Goal: Find contact information: Find contact information

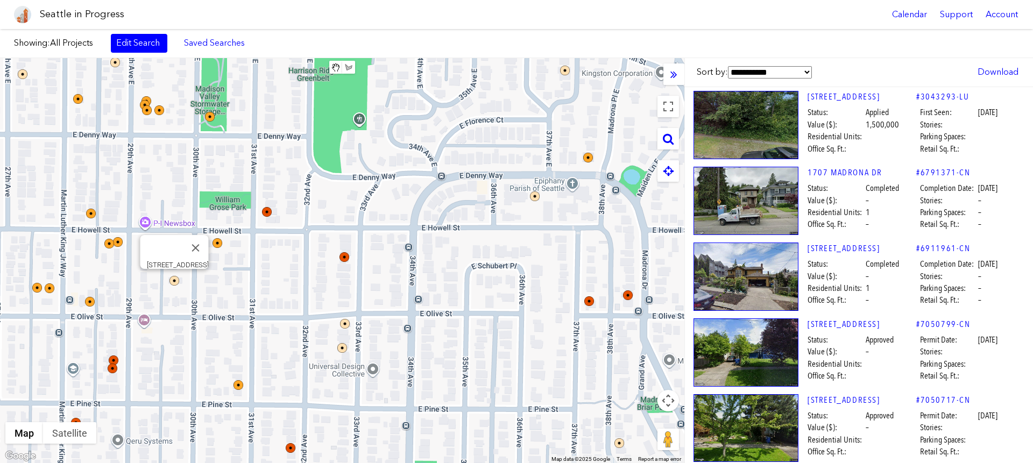
click at [775, 72] on select "**********" at bounding box center [770, 72] width 84 height 12
click at [146, 48] on link "Edit Search" at bounding box center [139, 43] width 56 height 18
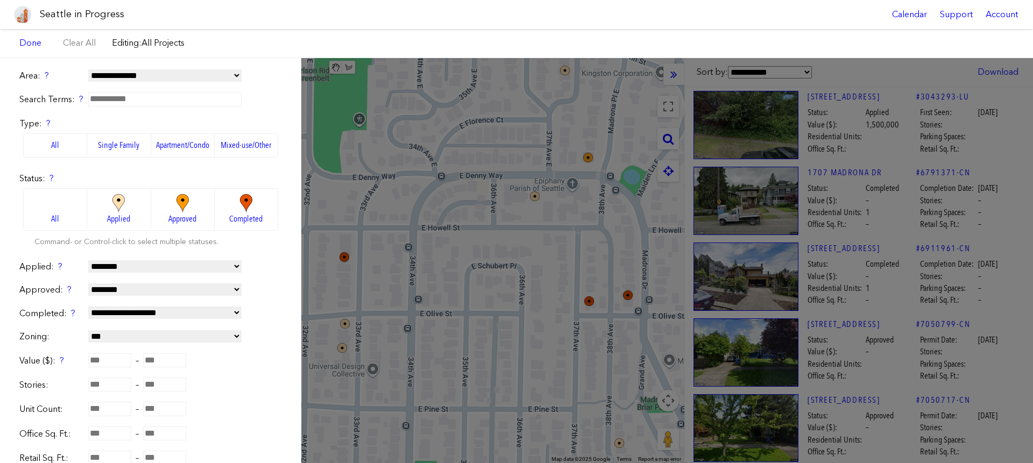
click at [181, 141] on label "Apartment/Condo" at bounding box center [182, 145] width 63 height 24
click at [233, 146] on label "Mixed-use/Other" at bounding box center [246, 145] width 63 height 24
click at [180, 147] on label "Apartment/Condo" at bounding box center [182, 145] width 63 height 24
click at [228, 146] on label "Mixed-use/Other" at bounding box center [246, 145] width 63 height 24
click at [195, 149] on label "Apartment/Condo" at bounding box center [182, 145] width 63 height 24
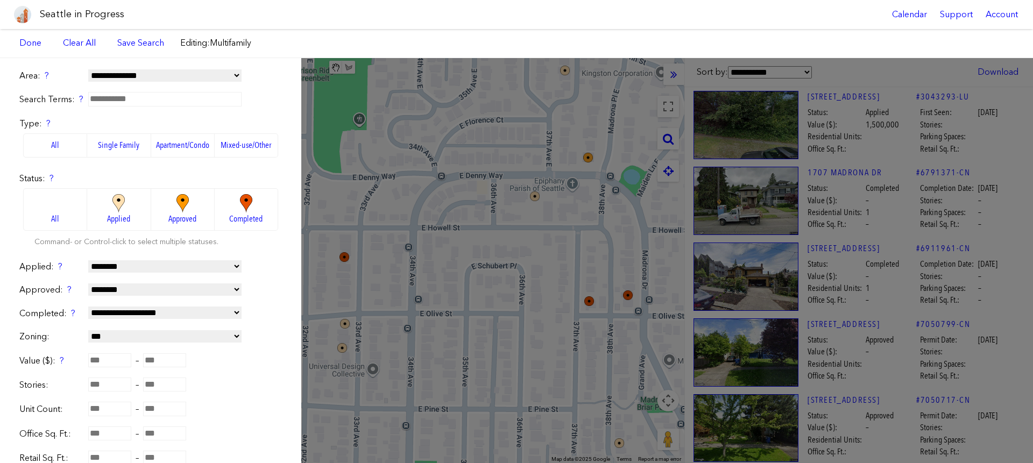
click at [218, 146] on label "Mixed-use/Other" at bounding box center [246, 145] width 63 height 24
click at [191, 147] on label "Apartment/Condo" at bounding box center [182, 145] width 63 height 24
click at [220, 145] on label "Mixed-use/Other" at bounding box center [246, 145] width 63 height 24
click at [183, 145] on label "Apartment/Condo" at bounding box center [182, 145] width 63 height 24
click at [122, 219] on span "Applied" at bounding box center [118, 219] width 23 height 12
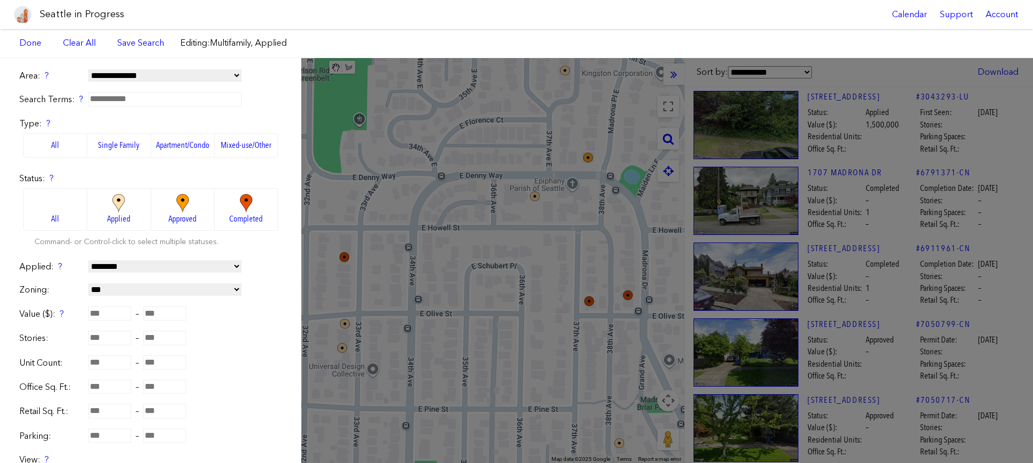
drag, startPoint x: 168, startPoint y: 205, endPoint x: 203, endPoint y: 204, distance: 35.5
click at [168, 205] on img at bounding box center [183, 203] width 30 height 19
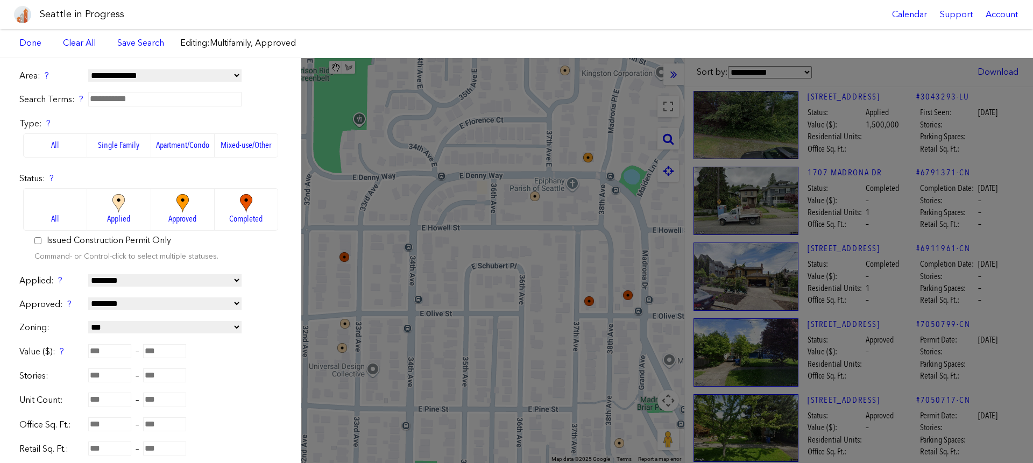
click at [74, 238] on label "Issued Construction Permit Only" at bounding box center [109, 240] width 124 height 12
click at [229, 217] on span "Completed" at bounding box center [245, 219] width 33 height 12
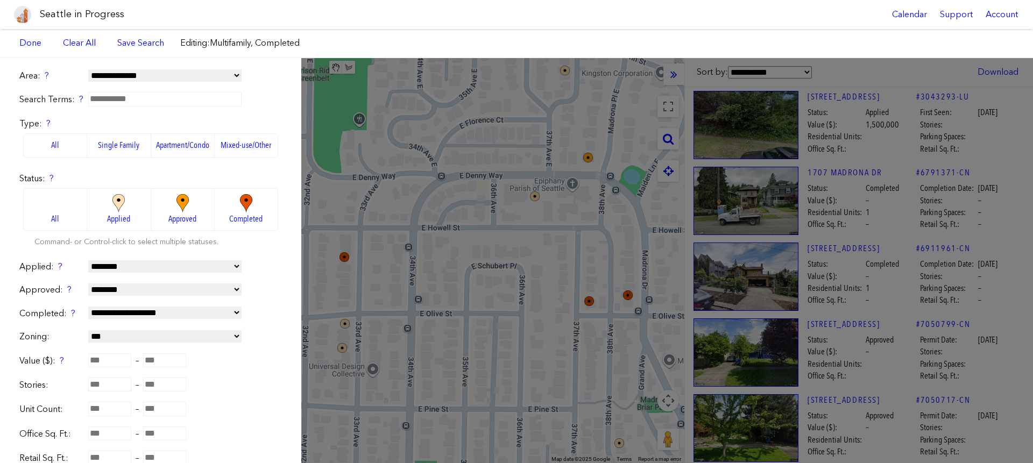
click at [186, 216] on span "Approved" at bounding box center [182, 219] width 28 height 12
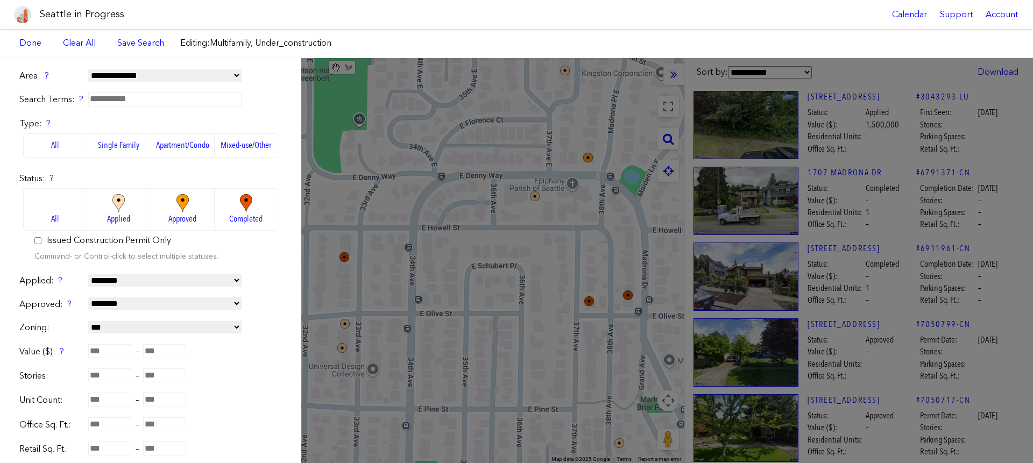
click at [103, 241] on label "Issued Construction Permit Only" at bounding box center [109, 240] width 124 height 12
click at [104, 240] on label "Issued Construction Permit Only" at bounding box center [109, 240] width 124 height 12
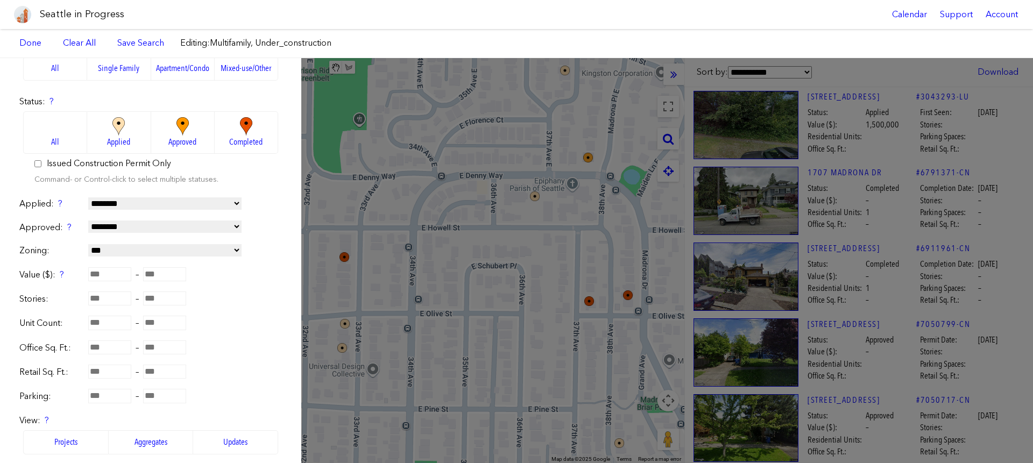
scroll to position [68, 0]
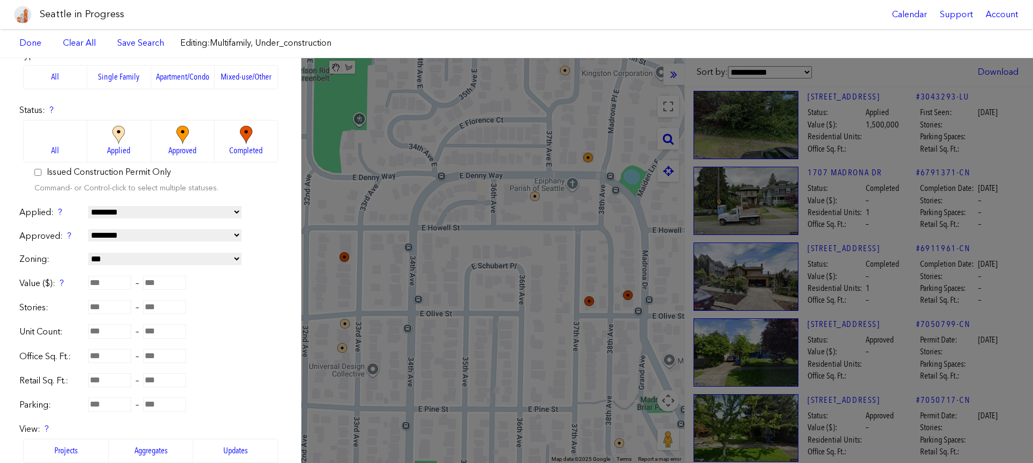
click at [117, 150] on span "Applied" at bounding box center [118, 151] width 23 height 12
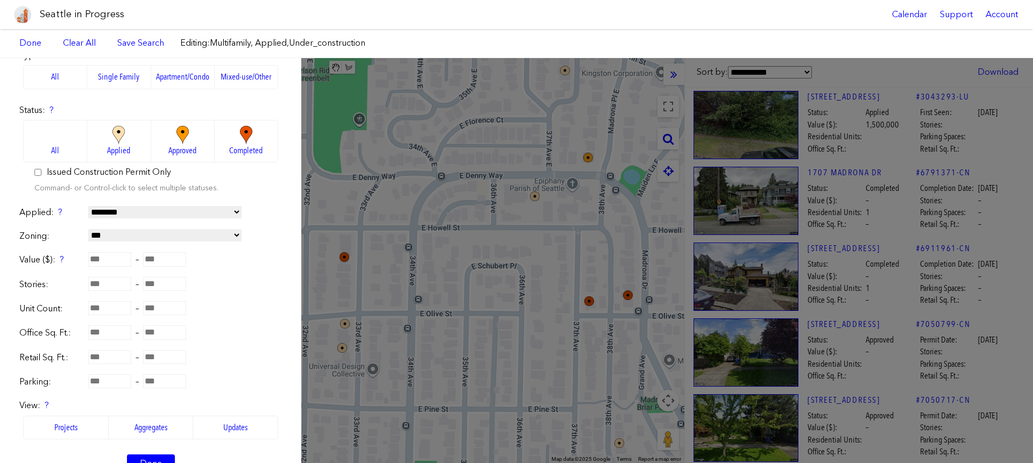
click at [120, 151] on span "Applied" at bounding box center [118, 151] width 23 height 12
click at [126, 153] on span "Applied" at bounding box center [118, 151] width 23 height 12
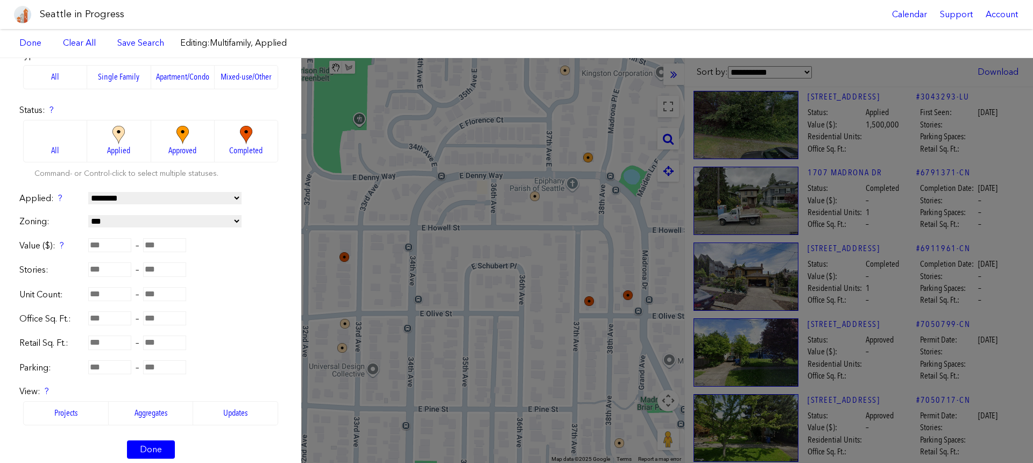
click at [168, 150] on span "Approved" at bounding box center [182, 151] width 28 height 12
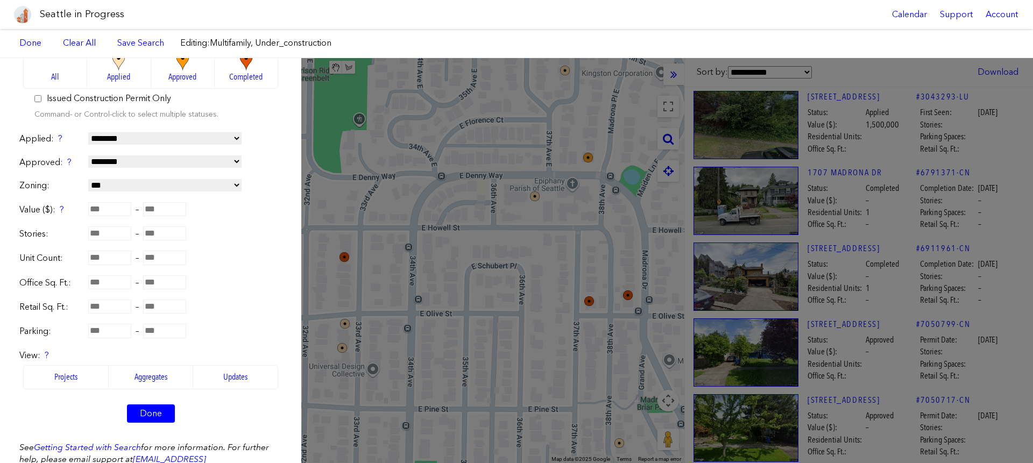
scroll to position [141, 0]
click at [117, 234] on input "number" at bounding box center [109, 234] width 43 height 14
type input "*"
click at [114, 262] on input "number" at bounding box center [109, 259] width 43 height 14
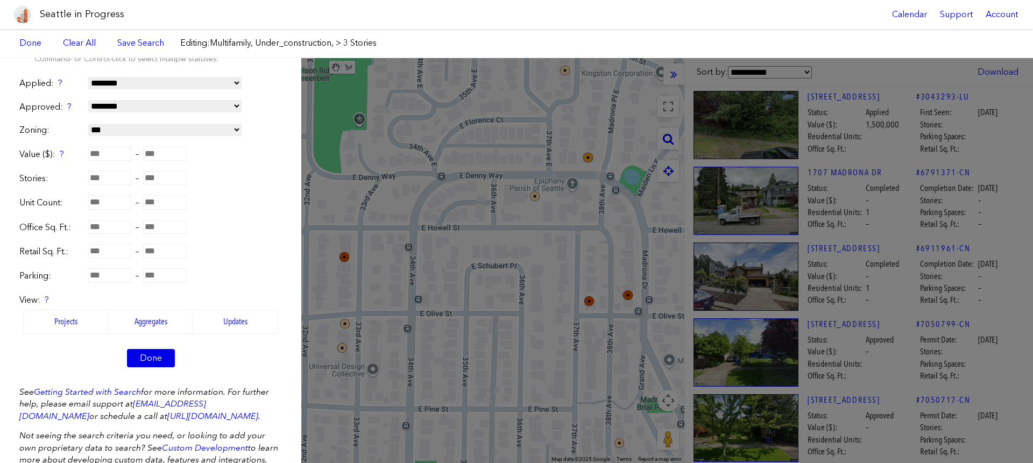
scroll to position [237, 0]
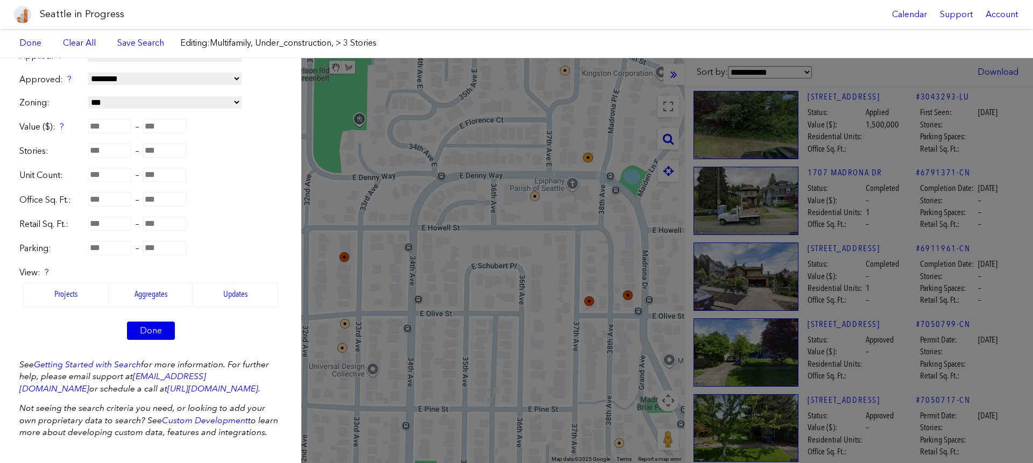
type input "**"
click at [150, 322] on link "Done" at bounding box center [151, 331] width 48 height 18
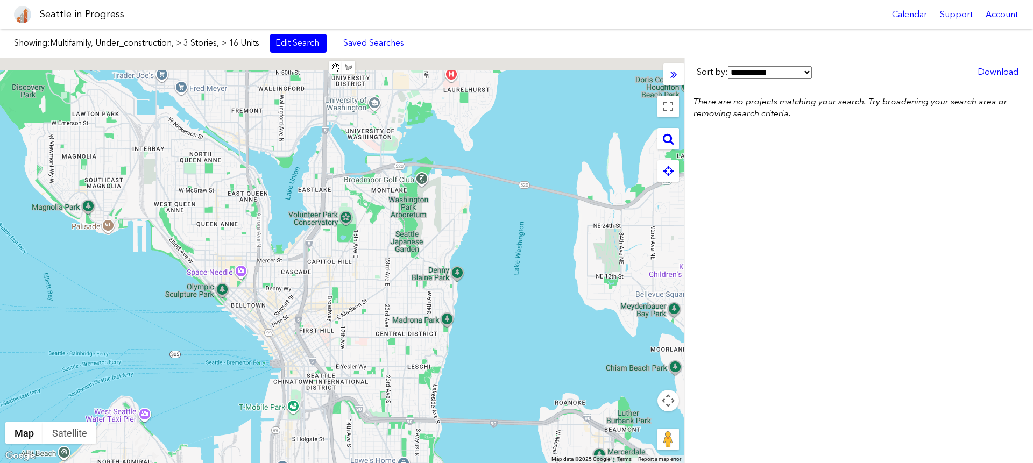
drag, startPoint x: 282, startPoint y: 253, endPoint x: 402, endPoint y: 290, distance: 125.4
click at [402, 290] on div at bounding box center [342, 260] width 684 height 405
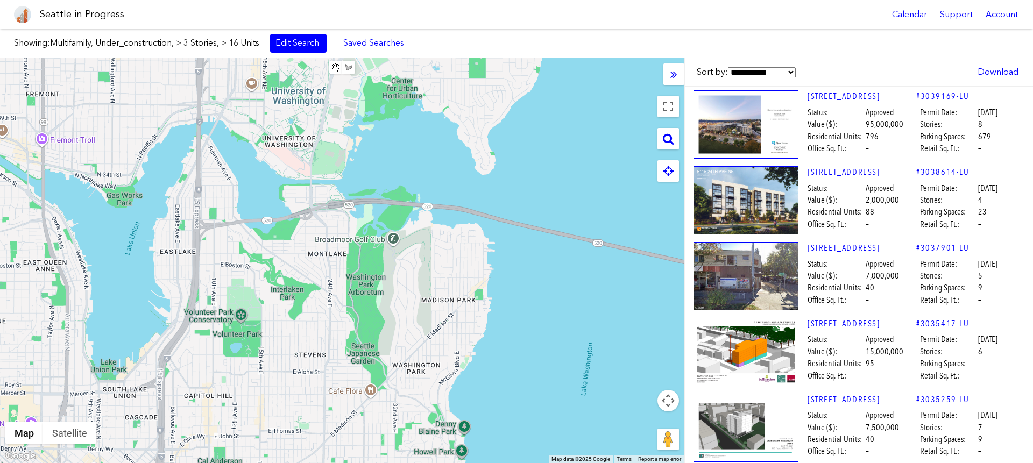
drag, startPoint x: 362, startPoint y: 325, endPoint x: 381, endPoint y: 177, distance: 148.6
click at [381, 177] on div at bounding box center [342, 260] width 684 height 405
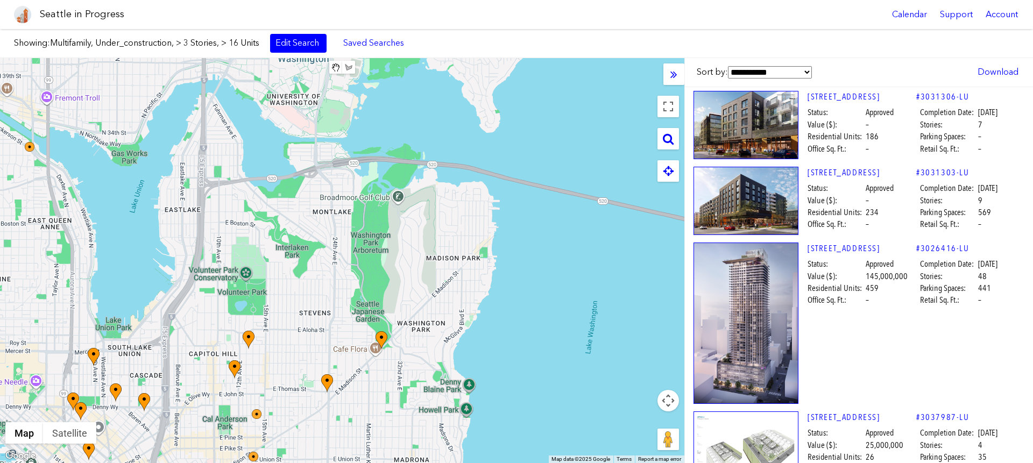
drag, startPoint x: 362, startPoint y: 325, endPoint x: 372, endPoint y: 242, distance: 83.9
click at [372, 242] on div at bounding box center [342, 260] width 684 height 405
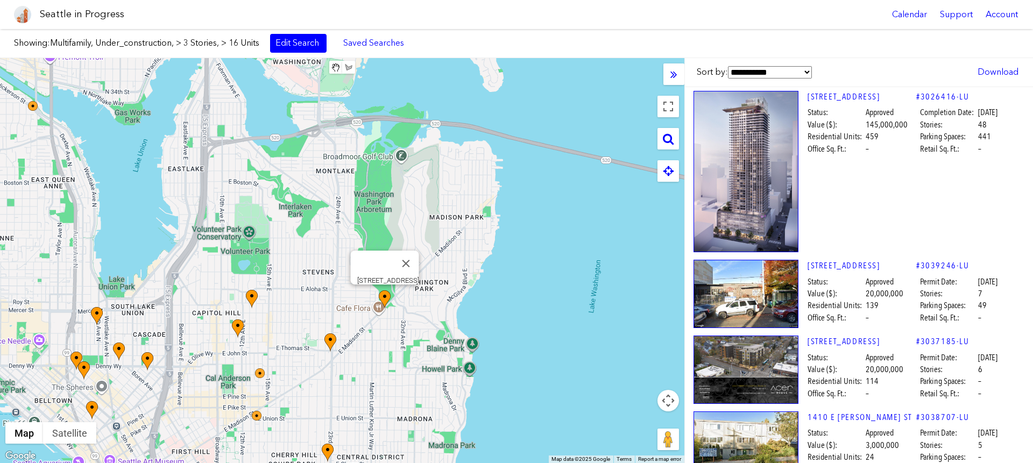
click at [386, 295] on img at bounding box center [385, 299] width 12 height 19
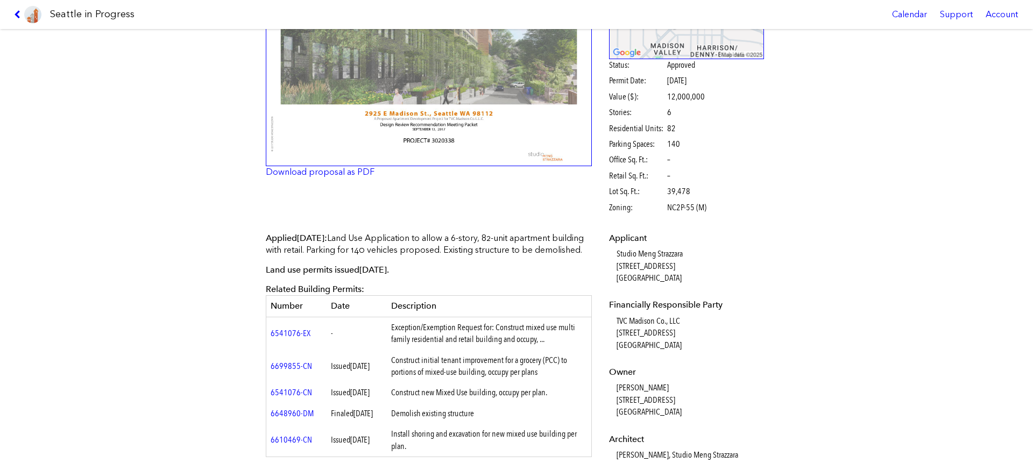
scroll to position [298, 0]
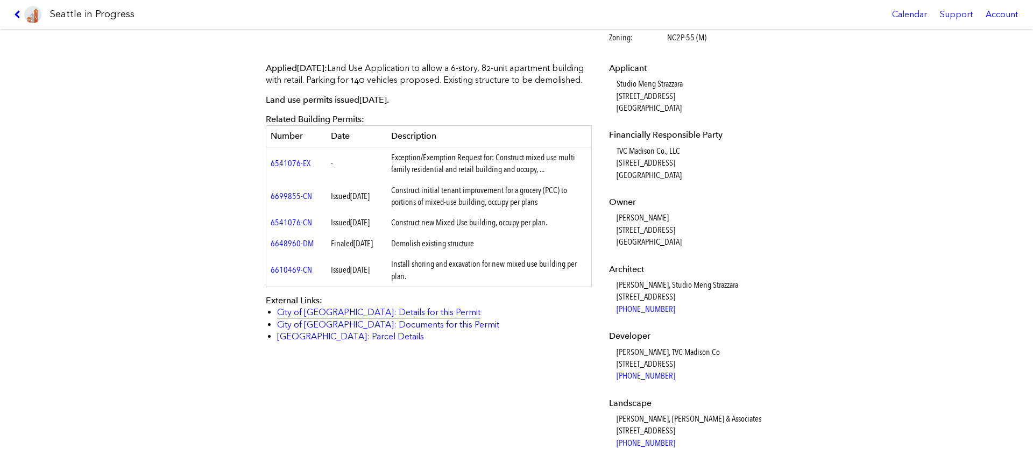
click at [372, 317] on link "City of [GEOGRAPHIC_DATA]: Details for this Permit" at bounding box center [378, 312] width 203 height 10
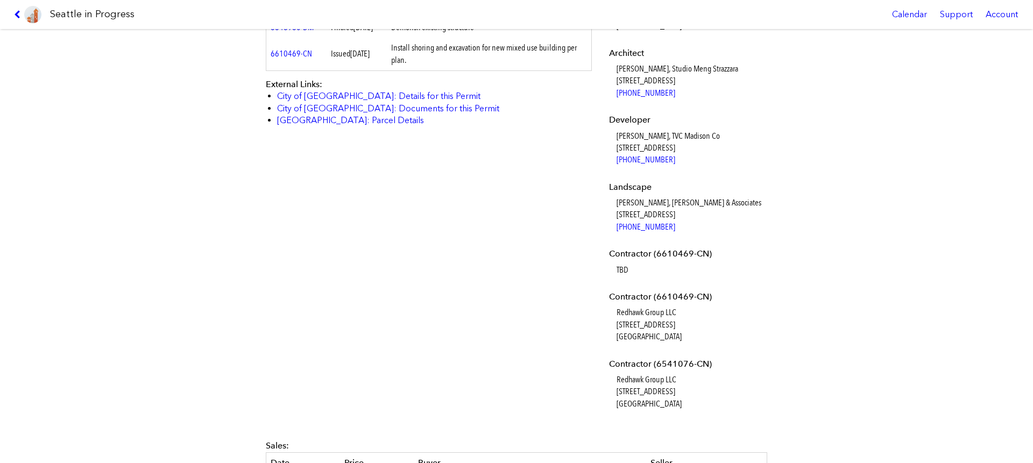
scroll to position [522, 0]
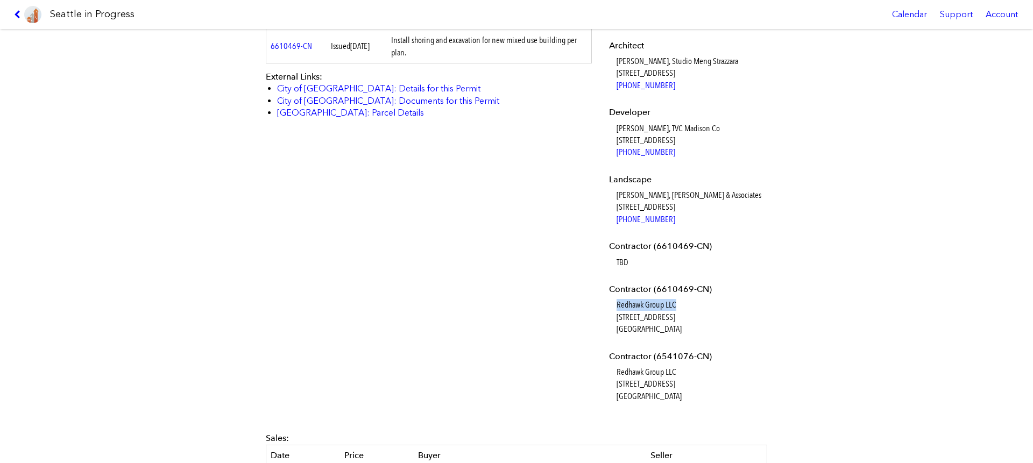
drag, startPoint x: 614, startPoint y: 304, endPoint x: 679, endPoint y: 303, distance: 65.1
click at [679, 303] on dd "Redhawk Group LLC 950 N 72nd St Ste 100 Seattle, WA, 98103" at bounding box center [690, 317] width 148 height 36
copy dd "Redhawk Group LLC"
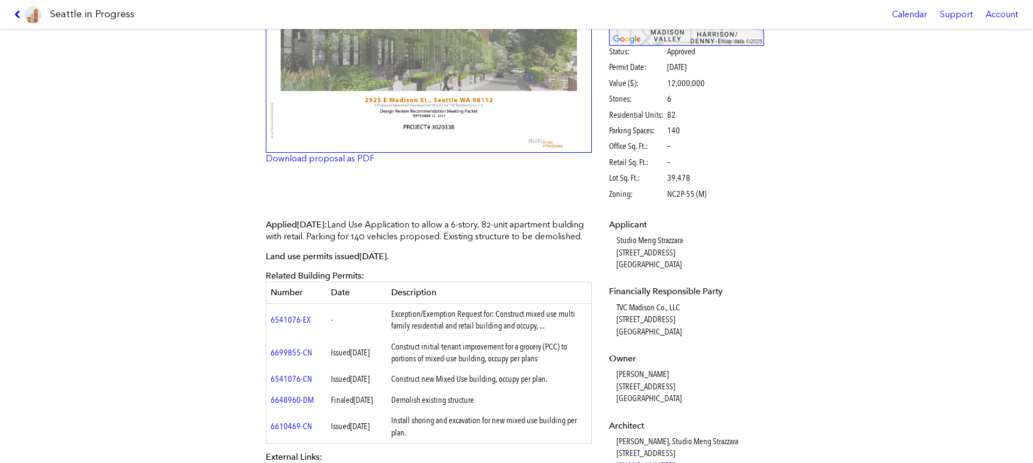
scroll to position [143, 0]
click at [14, 18] on icon at bounding box center [19, 14] width 10 height 9
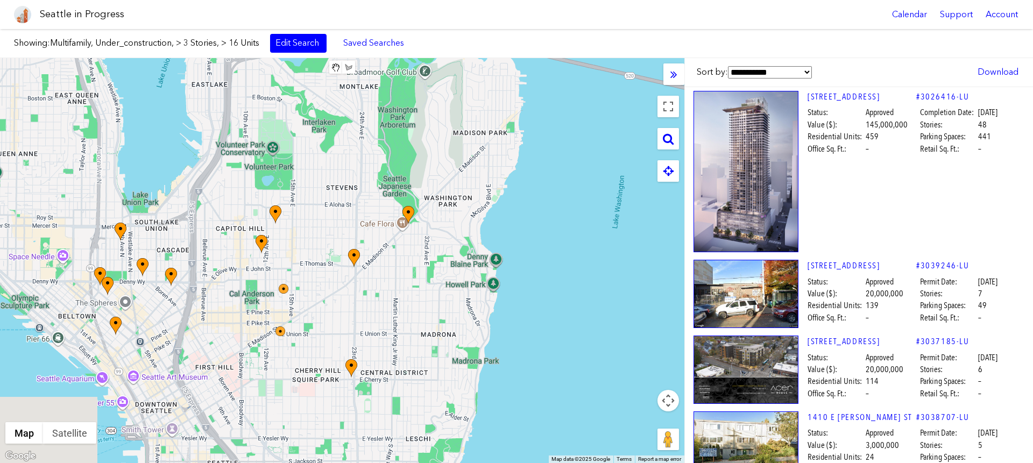
drag, startPoint x: 252, startPoint y: 297, endPoint x: 186, endPoint y: 163, distance: 149.8
click at [269, 205] on img at bounding box center [275, 214] width 12 height 19
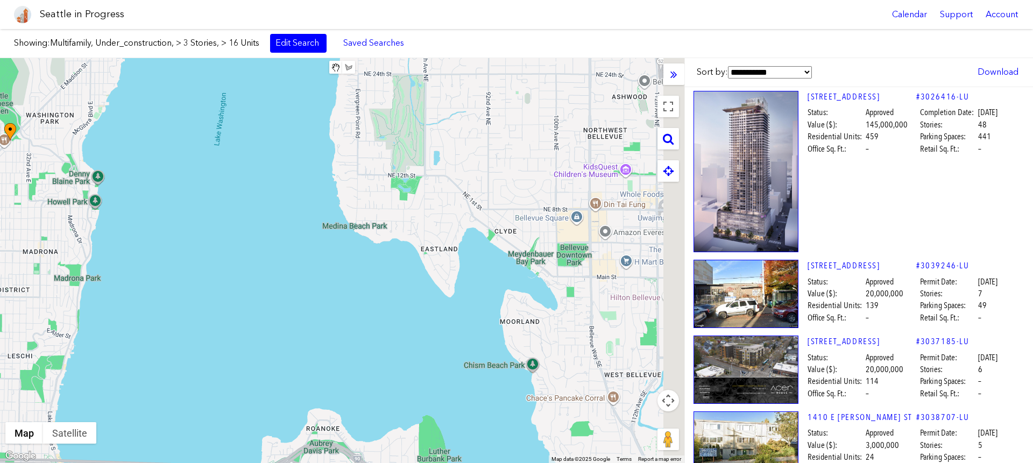
drag, startPoint x: 535, startPoint y: 228, endPoint x: 251, endPoint y: 265, distance: 285.8
click at [251, 265] on div at bounding box center [342, 260] width 684 height 405
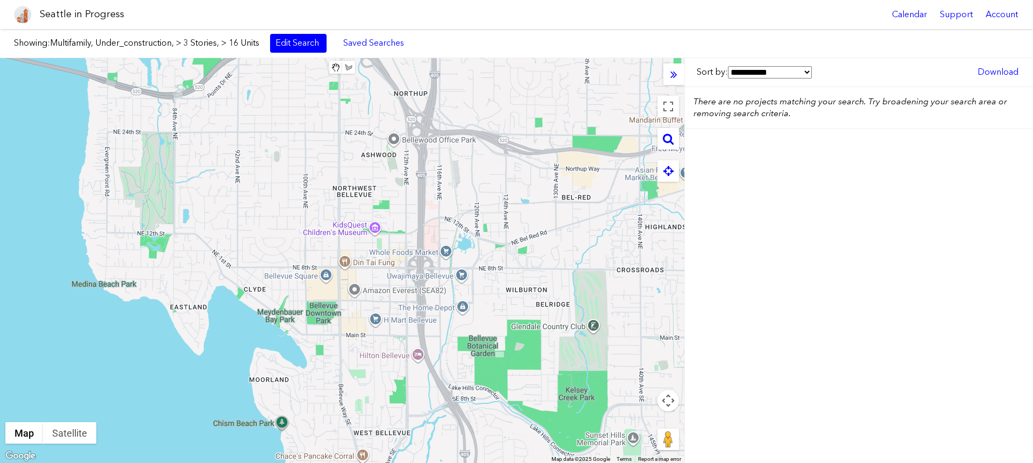
drag, startPoint x: 467, startPoint y: 251, endPoint x: 372, endPoint y: 241, distance: 95.1
click at [314, 266] on div at bounding box center [342, 260] width 684 height 405
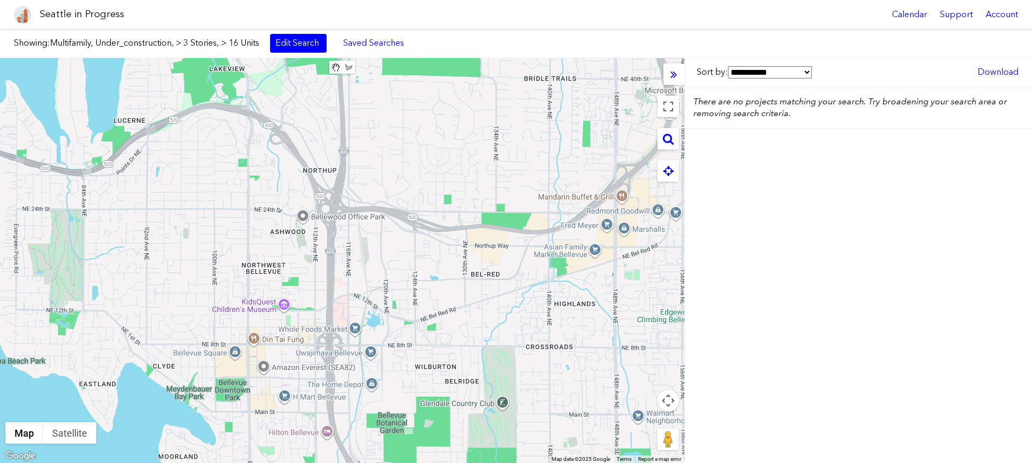
drag, startPoint x: 543, startPoint y: 187, endPoint x: 455, endPoint y: 264, distance: 117.0
click at [455, 264] on div at bounding box center [342, 260] width 684 height 405
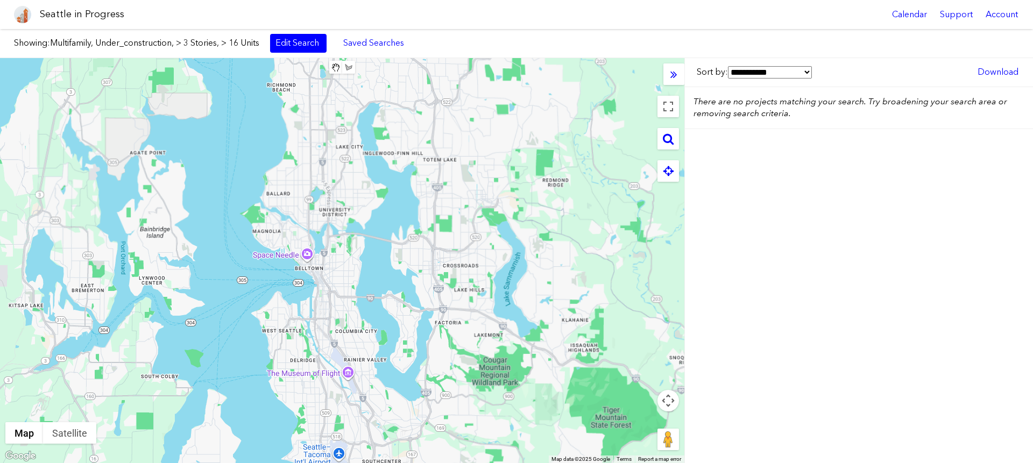
drag, startPoint x: 455, startPoint y: 264, endPoint x: 445, endPoint y: 253, distance: 14.5
click at [445, 253] on div at bounding box center [342, 260] width 684 height 405
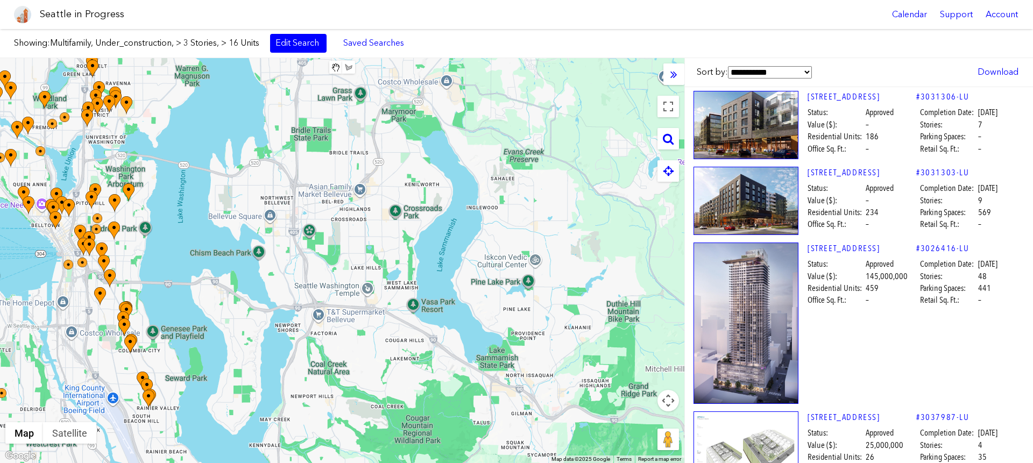
drag, startPoint x: 504, startPoint y: 234, endPoint x: 369, endPoint y: 177, distance: 146.5
click at [369, 177] on div at bounding box center [342, 260] width 684 height 405
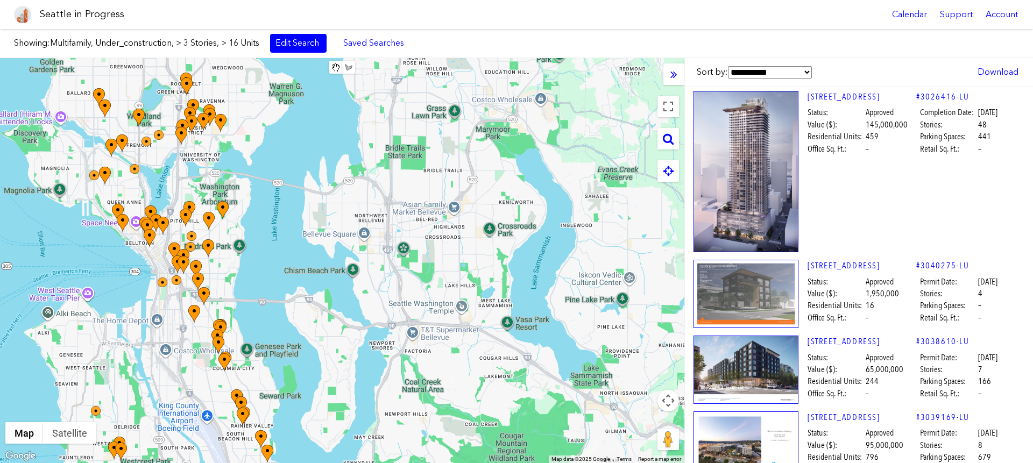
drag, startPoint x: 312, startPoint y: 202, endPoint x: 420, endPoint y: 225, distance: 110.5
click at [420, 225] on div at bounding box center [342, 260] width 684 height 405
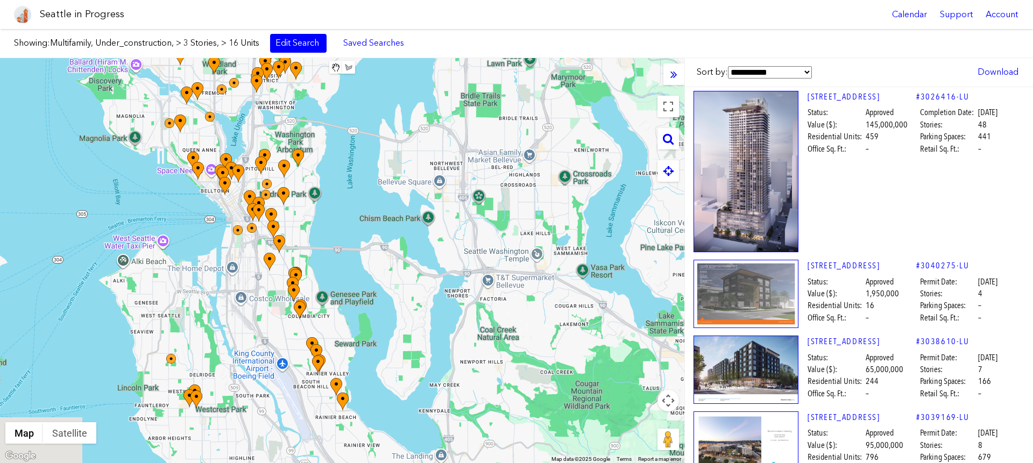
drag, startPoint x: 353, startPoint y: 226, endPoint x: 354, endPoint y: 253, distance: 27.5
click at [401, 170] on div at bounding box center [342, 260] width 684 height 405
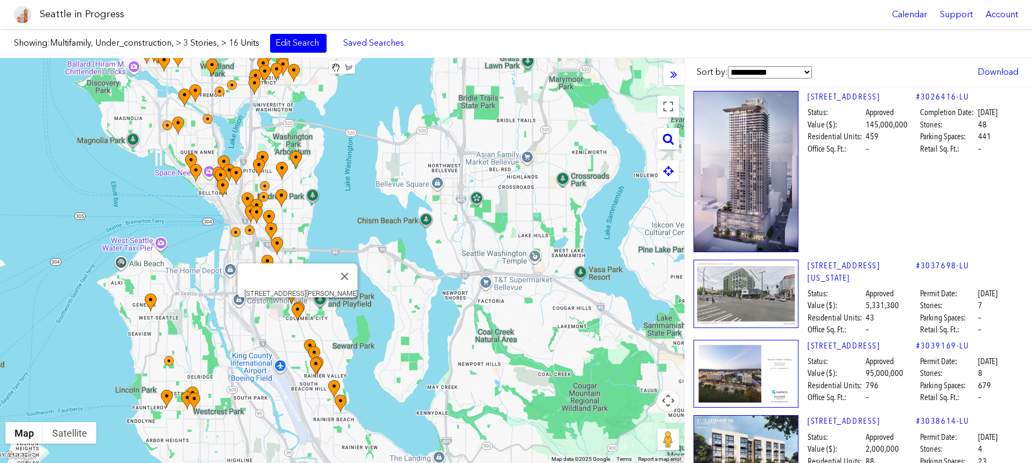
click at [306, 323] on div at bounding box center [303, 322] width 24 height 38
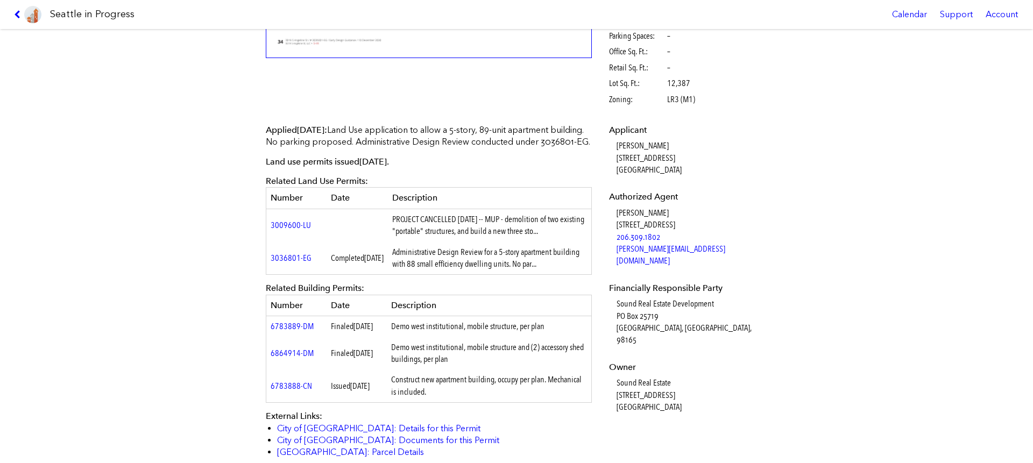
scroll to position [241, 0]
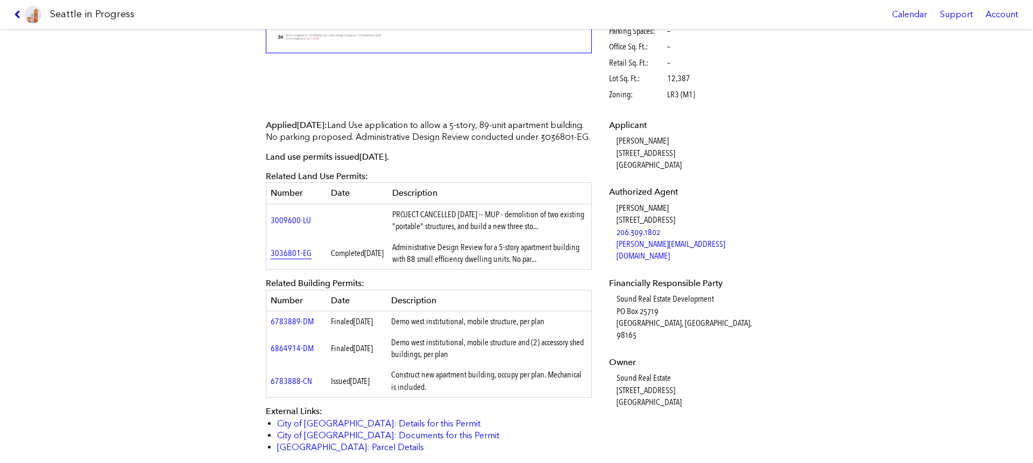
click at [297, 258] on link "3036801-EG" at bounding box center [291, 253] width 41 height 10
drag, startPoint x: 658, startPoint y: 209, endPoint x: 611, endPoint y: 208, distance: 46.8
click at [616, 208] on dd "Hugh Schaeffer 1101 E Pike St #200 Seattle, WA 98122 206.309.1802 hugh@sh-w.com" at bounding box center [690, 232] width 148 height 60
copy dd "[PERSON_NAME]"
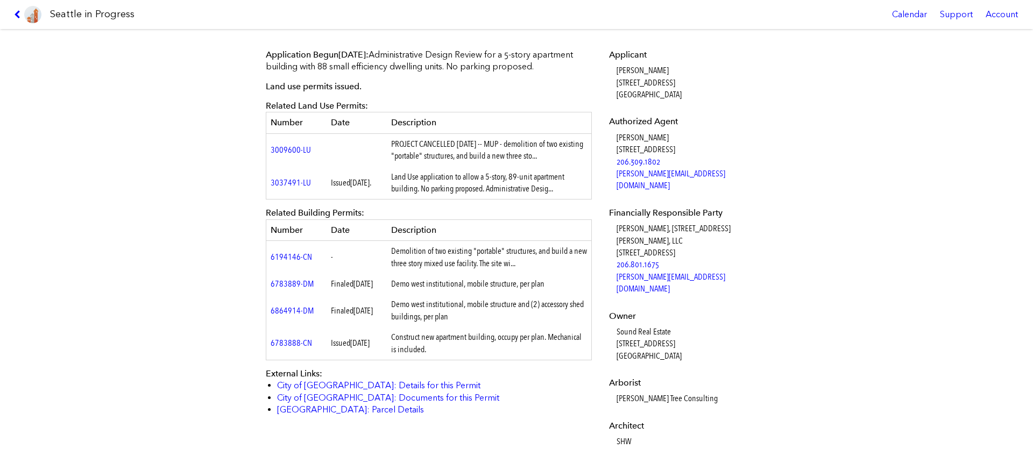
scroll to position [376, 0]
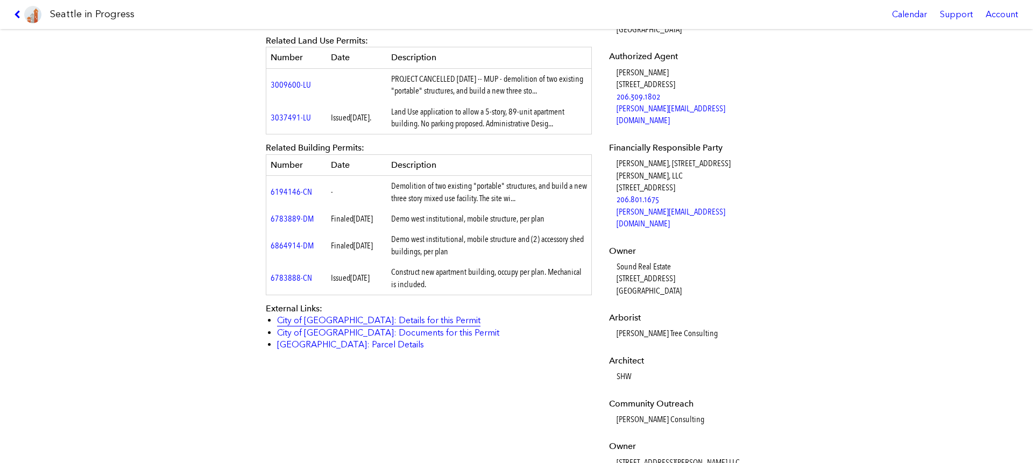
click at [381, 325] on link "City of [GEOGRAPHIC_DATA]: Details for this Permit" at bounding box center [378, 320] width 203 height 10
